Goal: Check status: Check status

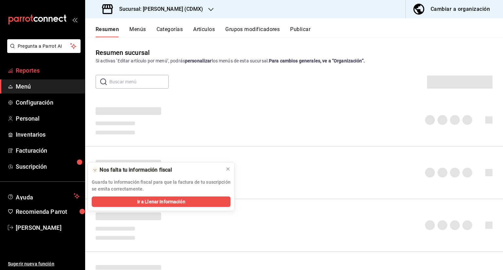
click at [40, 68] on span "Reportes" at bounding box center [48, 70] width 64 height 9
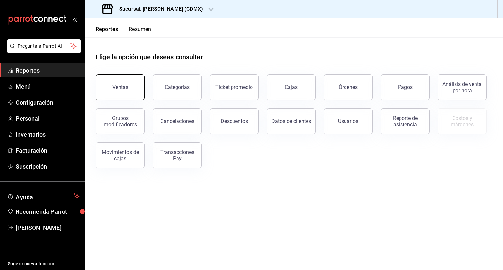
click at [120, 95] on button "Ventas" at bounding box center [120, 87] width 49 height 26
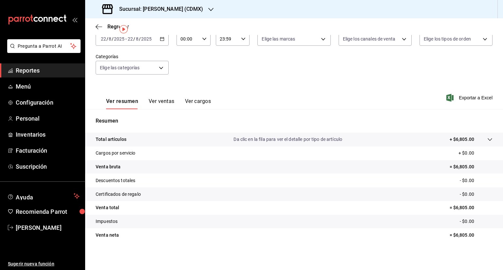
scroll to position [43, 0]
click at [168, 98] on button "Ver ventas" at bounding box center [162, 103] width 26 height 11
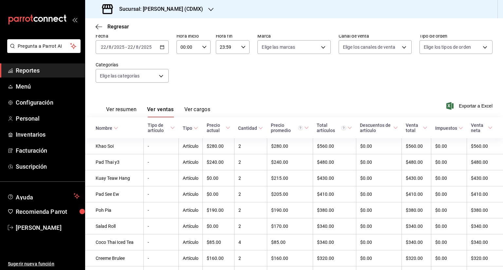
scroll to position [33, 0]
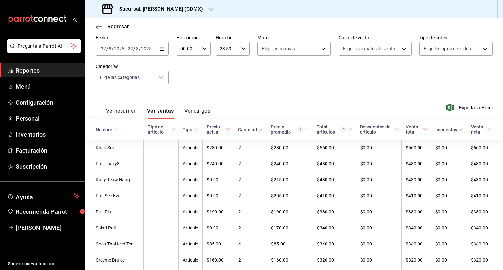
click at [93, 28] on div "Regresar" at bounding box center [294, 26] width 418 height 17
click at [101, 24] on icon "button" at bounding box center [99, 27] width 7 height 6
